Goal: Information Seeking & Learning: Find specific fact

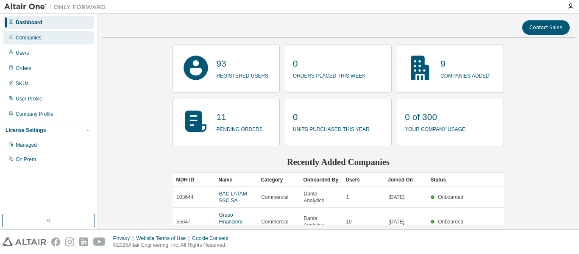
click at [42, 36] on div "Companies" at bounding box center [48, 38] width 90 height 14
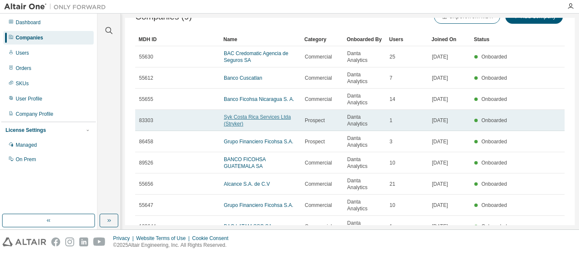
scroll to position [31, 0]
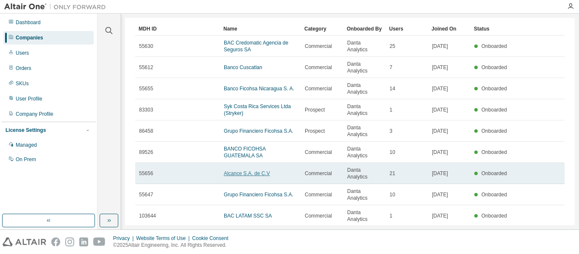
click at [247, 170] on link "Alcance S.A. de C.V" at bounding box center [247, 173] width 46 height 6
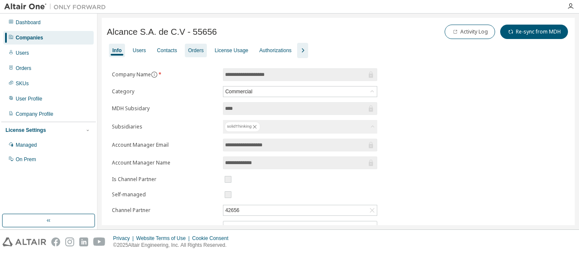
click at [200, 50] on div "Orders" at bounding box center [196, 50] width 16 height 7
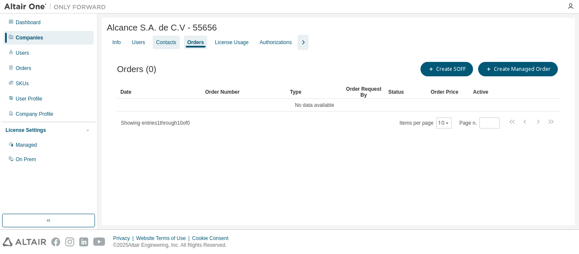
click at [169, 48] on div "Contacts" at bounding box center [165, 43] width 27 height 14
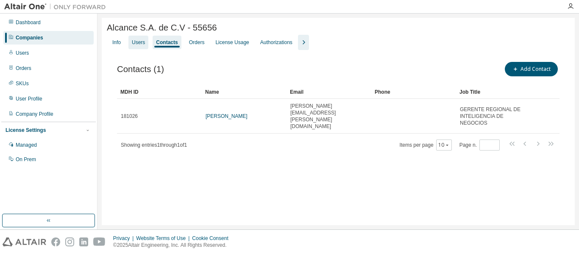
click at [139, 46] on div "Users" at bounding box center [138, 42] width 13 height 7
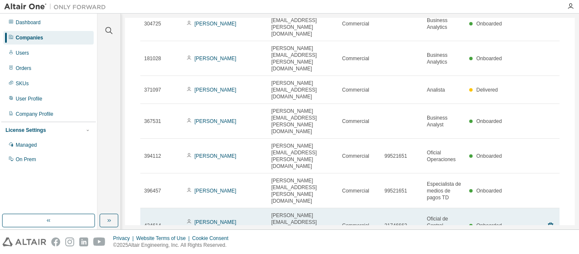
scroll to position [166, 0]
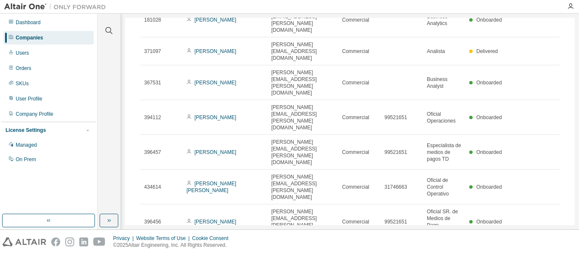
click at [447, 246] on div "100" at bounding box center [467, 244] width 68 height 10
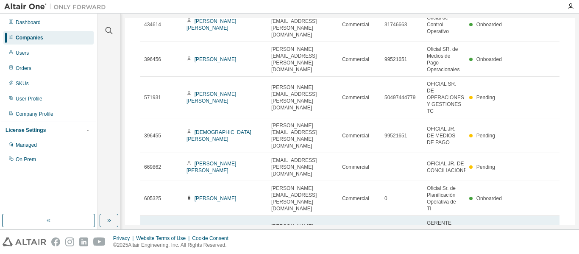
scroll to position [321, 0]
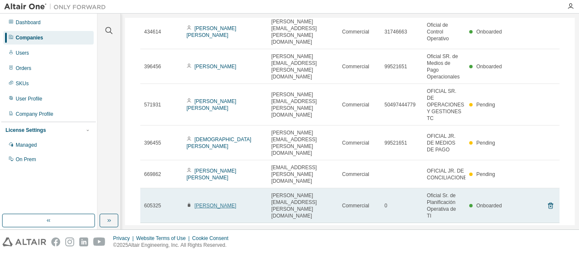
click at [202, 202] on link "Cindy Tammelin" at bounding box center [215, 205] width 42 height 6
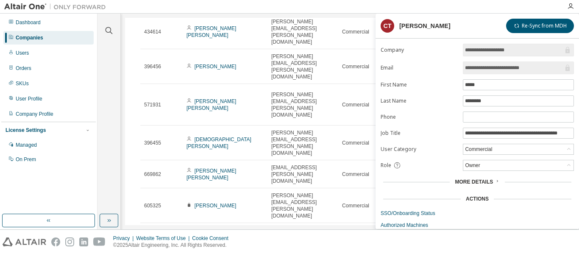
drag, startPoint x: 537, startPoint y: 67, endPoint x: 466, endPoint y: 68, distance: 70.7
click at [462, 67] on form "**********" at bounding box center [476, 136] width 193 height 185
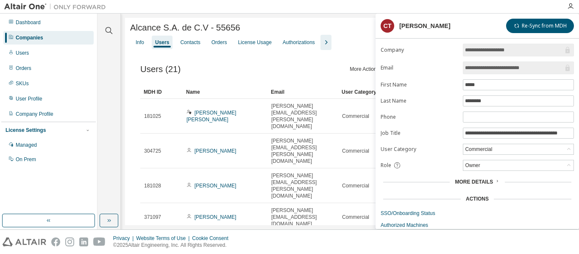
click at [65, 37] on div "Companies" at bounding box center [48, 38] width 90 height 14
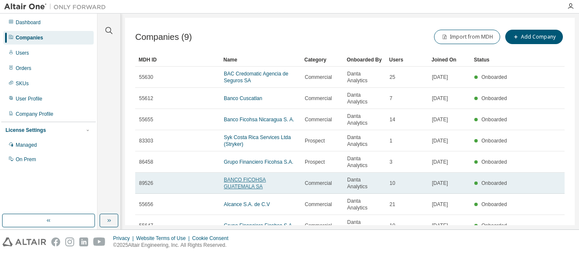
click at [261, 177] on link "BANCO FICOHSA GUATEMALA SA" at bounding box center [245, 183] width 42 height 13
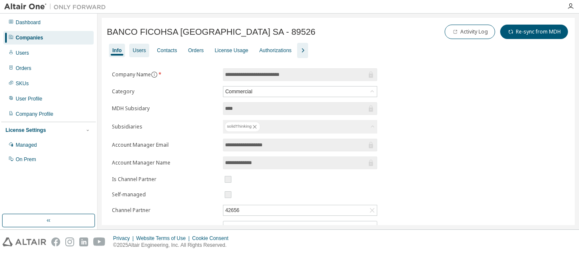
click at [133, 50] on div "Users" at bounding box center [139, 51] width 20 height 14
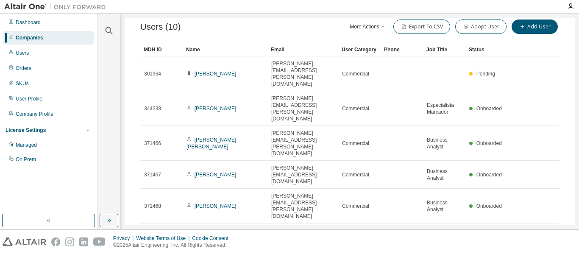
scroll to position [91, 0]
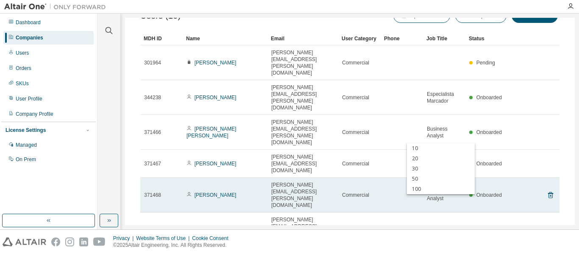
scroll to position [0, 0]
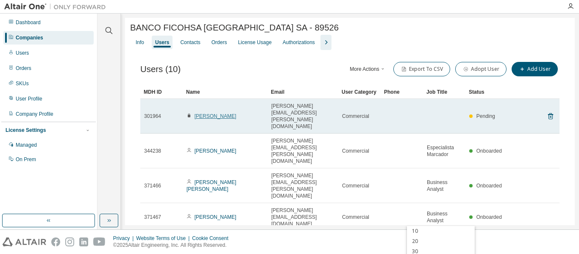
click at [217, 113] on link "Allan Gonzalez" at bounding box center [215, 116] width 42 height 6
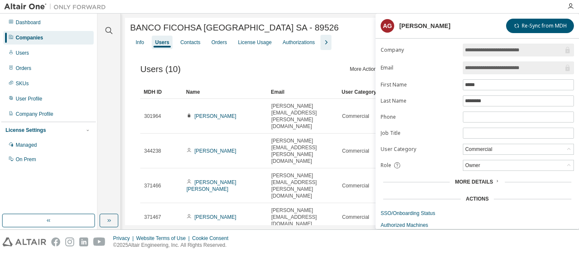
drag, startPoint x: 532, startPoint y: 66, endPoint x: 460, endPoint y: 66, distance: 71.6
click at [460, 66] on form "**********" at bounding box center [476, 136] width 193 height 185
click at [53, 38] on div "Companies" at bounding box center [48, 38] width 90 height 14
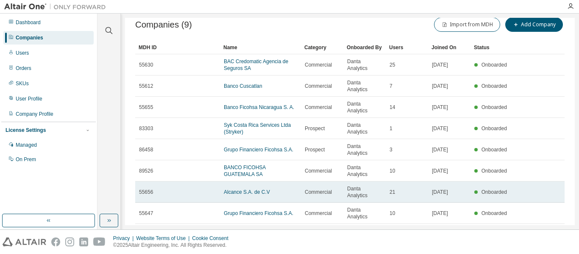
scroll to position [31, 0]
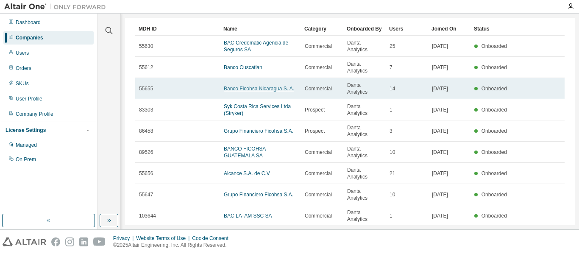
click at [260, 86] on link "Banco Ficohsa Nicaragua S. A." at bounding box center [259, 89] width 70 height 6
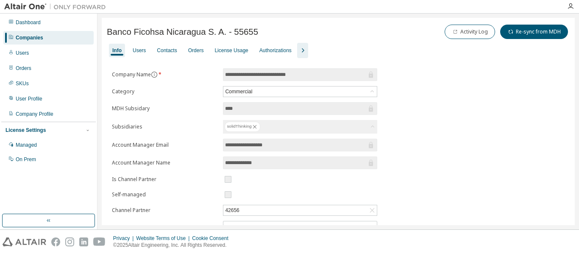
click at [141, 51] on div "Users" at bounding box center [139, 50] width 13 height 7
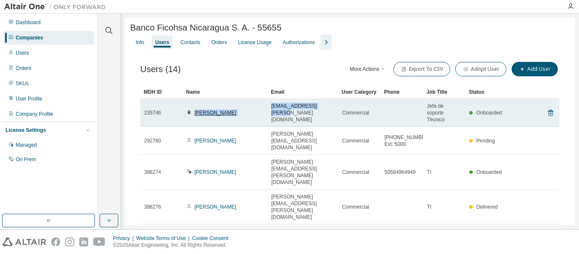
drag, startPoint x: 329, startPoint y: 114, endPoint x: 194, endPoint y: 113, distance: 134.7
click at [194, 113] on tr "235746 Dary Vega dary.vega@ficohsa.com Commercial Jefa de soporte Técnico Onboa…" at bounding box center [349, 113] width 419 height 28
copy tr "Dary Vega dary.vega@ficohsa.com"
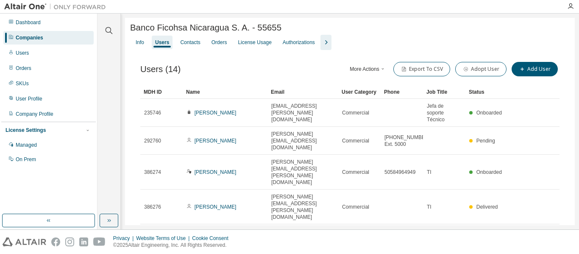
click at [54, 39] on div "Companies" at bounding box center [48, 38] width 90 height 14
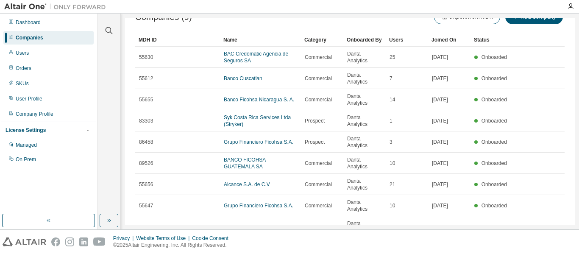
scroll to position [31, 0]
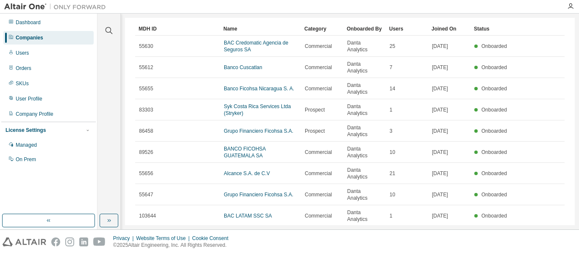
click at [444, 234] on button "10" at bounding box center [448, 237] width 11 height 7
click at [446, 185] on div "100" at bounding box center [446, 185] width 68 height 10
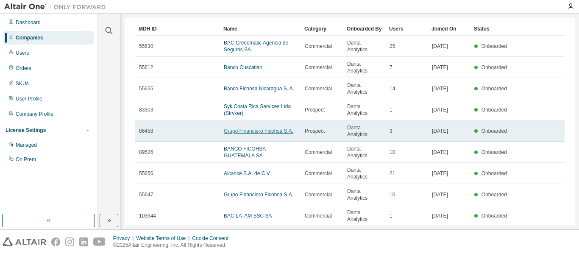
click at [266, 128] on link "Grupo Financiero Ficohsa S.A." at bounding box center [258, 131] width 69 height 6
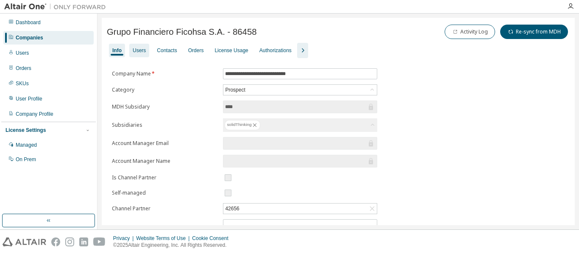
click at [137, 53] on div "Users" at bounding box center [139, 50] width 13 height 7
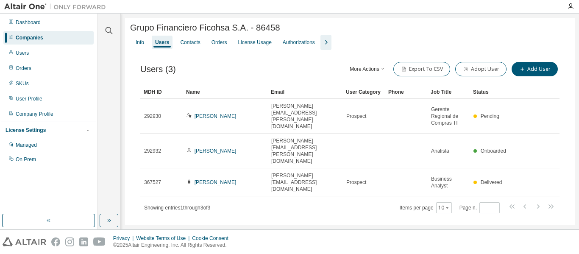
click at [131, 50] on div "Info Users Contacts Orders License Usage Authorizations" at bounding box center [349, 42] width 439 height 15
click at [138, 49] on div "Info" at bounding box center [139, 43] width 15 height 14
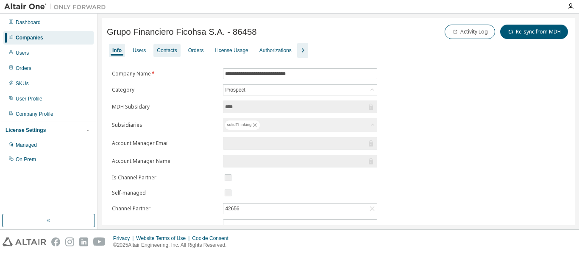
click at [153, 53] on div "Contacts" at bounding box center [166, 51] width 27 height 14
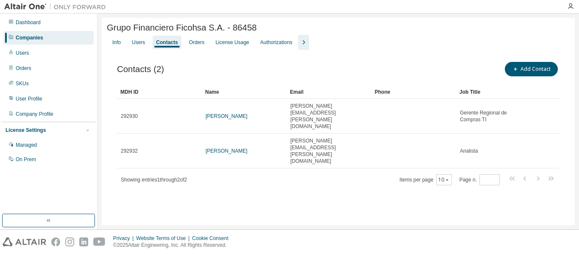
click at [146, 52] on div "Contacts (2) Add Contact Clear Load Save Save As Field Operator Value Select fi…" at bounding box center [338, 129] width 462 height 158
click at [145, 48] on div "Users" at bounding box center [138, 43] width 20 height 14
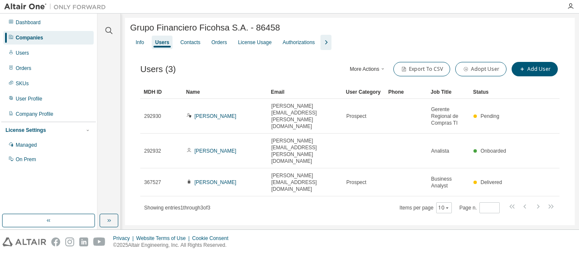
click at [59, 43] on div "Companies" at bounding box center [48, 38] width 90 height 14
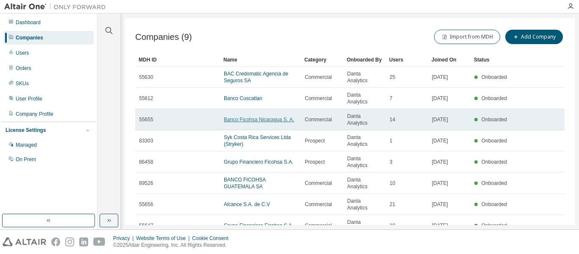
scroll to position [31, 0]
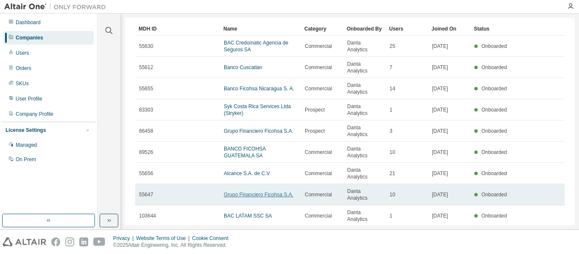
click at [269, 191] on link "Grupo Financiero Ficohsa S.A." at bounding box center [258, 194] width 69 height 6
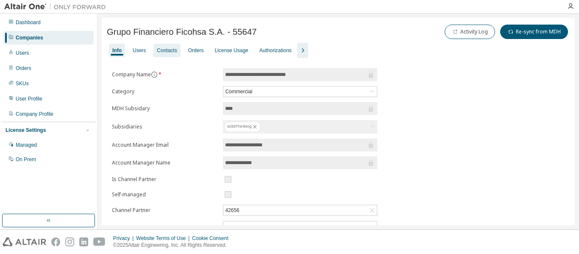
click at [166, 50] on div "Contacts" at bounding box center [167, 50] width 20 height 7
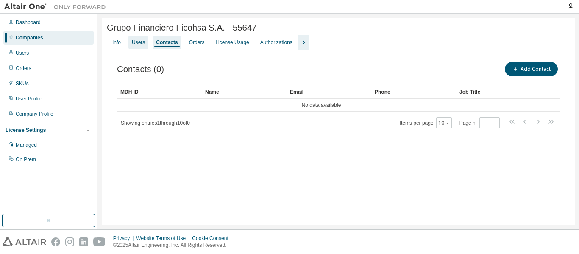
click at [147, 46] on div "Info Users Contacts Orders License Usage Authorizations" at bounding box center [338, 42] width 462 height 15
click at [145, 46] on div "Users" at bounding box center [138, 43] width 20 height 14
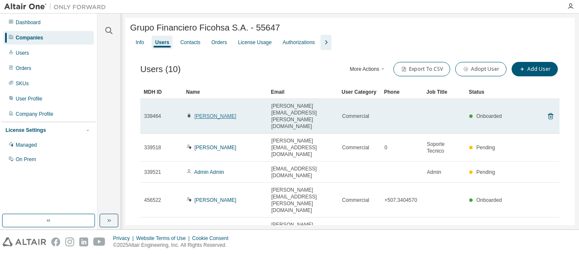
click at [202, 113] on link "Marco Solorzano" at bounding box center [215, 116] width 42 height 6
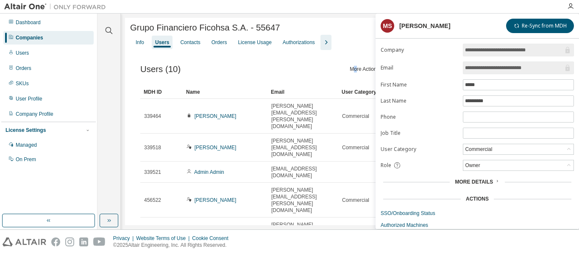
click at [354, 58] on div "Users (10) More Actions Import From CSV Export To CSV Adopt User Add User Clear…" at bounding box center [349, 251] width 439 height 402
click at [287, 90] on div "Email" at bounding box center [303, 92] width 64 height 14
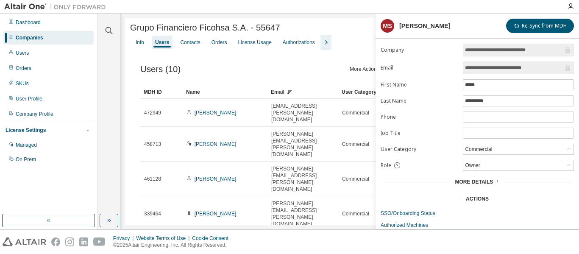
click at [212, 97] on div "Name" at bounding box center [225, 92] width 78 height 14
click at [144, 42] on div "Info" at bounding box center [140, 42] width 8 height 7
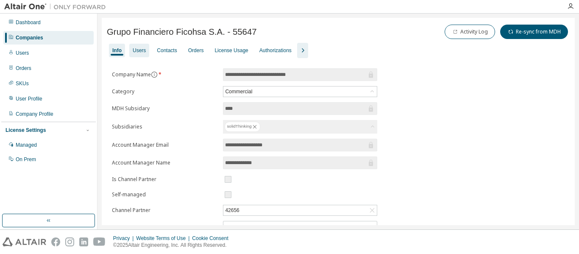
click at [132, 48] on div "Users" at bounding box center [139, 51] width 20 height 14
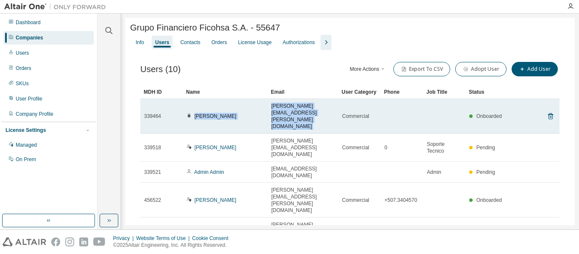
drag, startPoint x: 194, startPoint y: 106, endPoint x: 339, endPoint y: 108, distance: 145.7
click at [339, 108] on tr "339464 Marco Solorzano marco.solorzano@ficohsa.com Commercial Onboarded" at bounding box center [349, 116] width 419 height 35
copy tr "Marco Solorzano marco.solorzano@ficohsa.com"
